Goal: Task Accomplishment & Management: Manage account settings

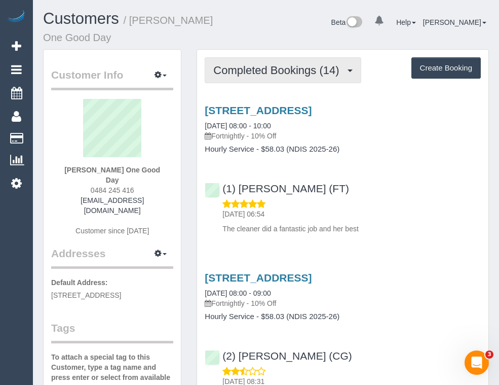
drag, startPoint x: 275, startPoint y: 68, endPoint x: 273, endPoint y: 77, distance: 8.8
click at [274, 68] on span "Completed Bookings (14)" at bounding box center [278, 70] width 131 height 13
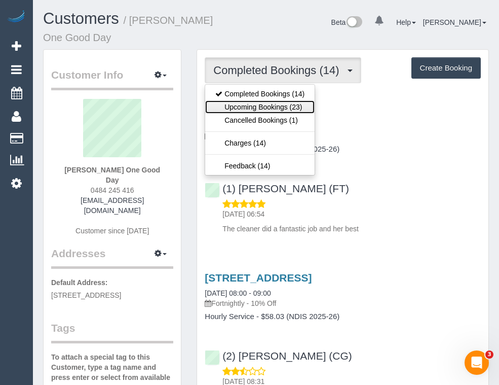
click at [267, 108] on link "Upcoming Bookings (23)" at bounding box center [259, 106] width 109 height 13
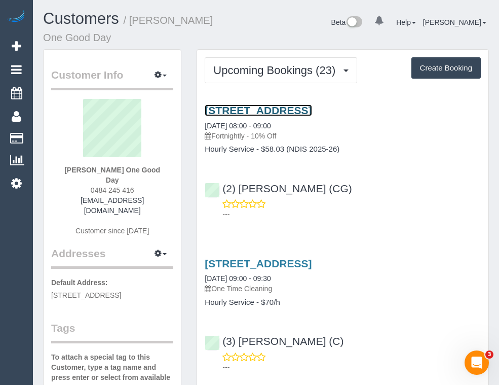
click at [308, 109] on link "126 The Parade, Ascot Vale, VIC 3032" at bounding box center [258, 110] width 107 height 12
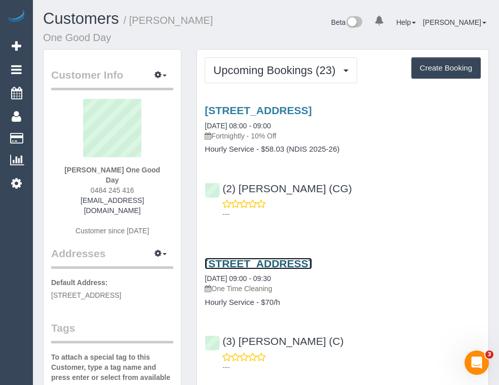
click at [293, 260] on link "126 The Parade, Ascot Vale, VIC 3032" at bounding box center [258, 263] width 107 height 12
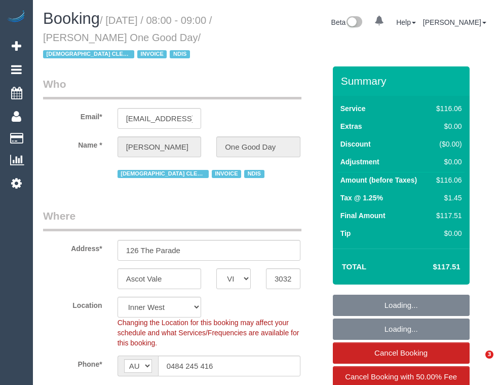
select select "VIC"
select select "string:check"
select select "number:27"
select select "number:14"
select select "number:19"
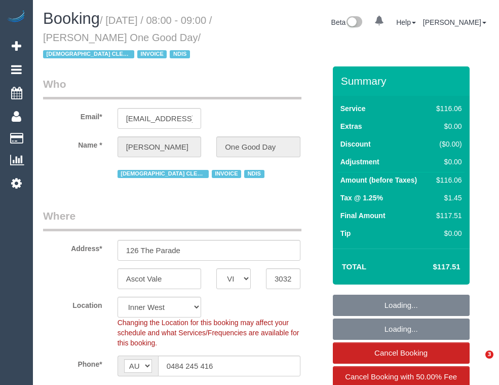
select select "number:25"
select select "number:34"
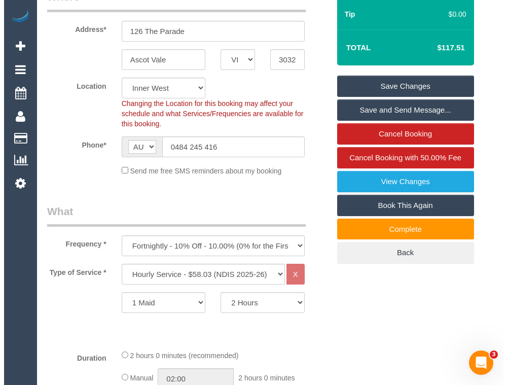
scroll to position [253, 0]
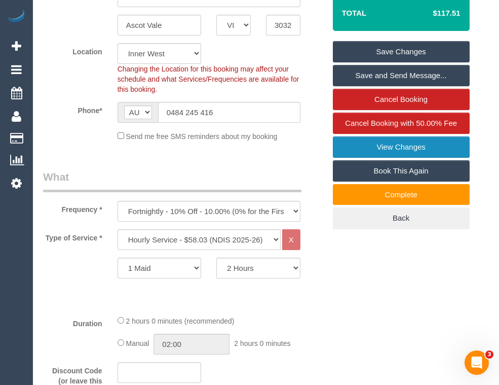
click at [395, 146] on link "View Changes" at bounding box center [401, 146] width 137 height 21
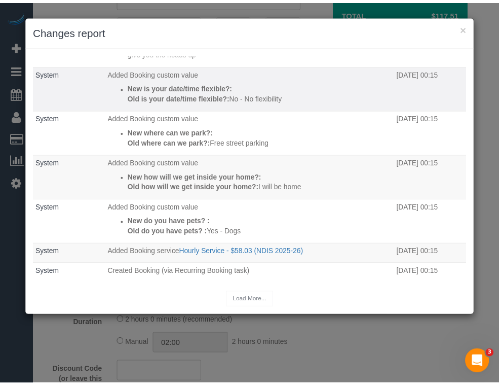
scroll to position [0, 0]
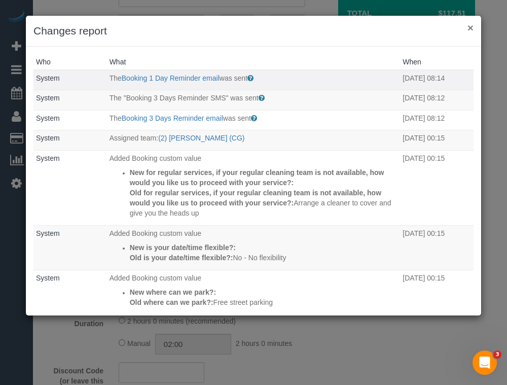
drag, startPoint x: 468, startPoint y: 28, endPoint x: 451, endPoint y: 33, distance: 18.0
click at [469, 28] on button "×" at bounding box center [470, 27] width 6 height 11
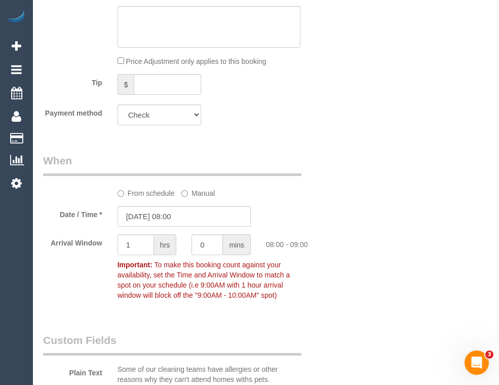
scroll to position [1013, 0]
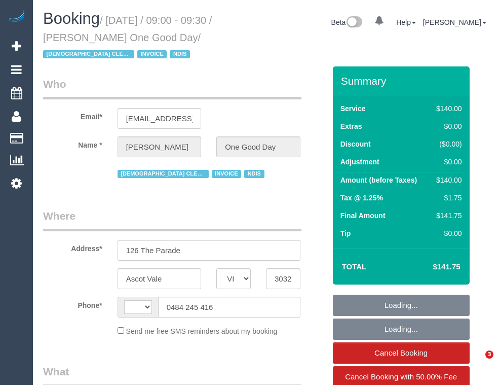
select select "VIC"
select select "object:379"
select select "string:stripe-pm_1Ry5Uy2GScqysDRV4VGZdCoe"
select select "number:28"
select select "number:14"
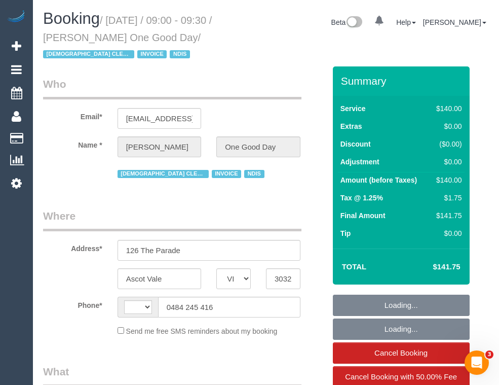
select select "number:19"
select select "number:24"
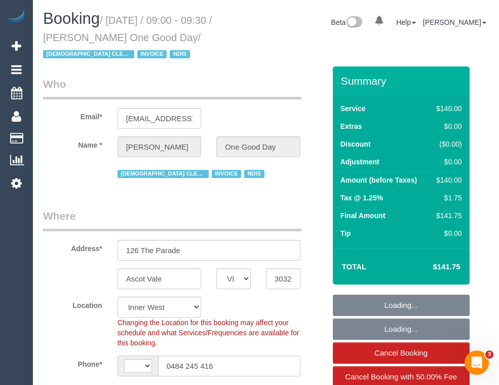
select select "object:943"
select select "string:AU"
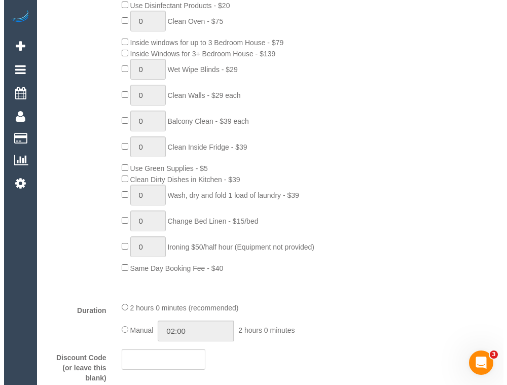
scroll to position [355, 0]
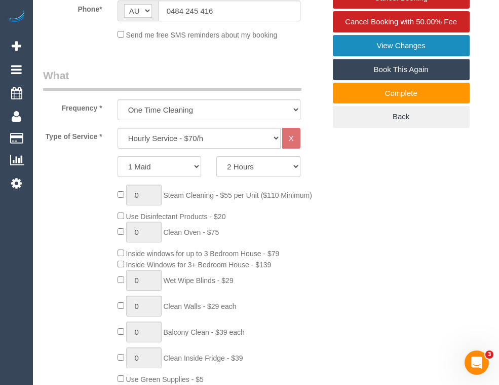
click at [379, 46] on link "View Changes" at bounding box center [401, 45] width 137 height 21
